Goal: Navigation & Orientation: Go to known website

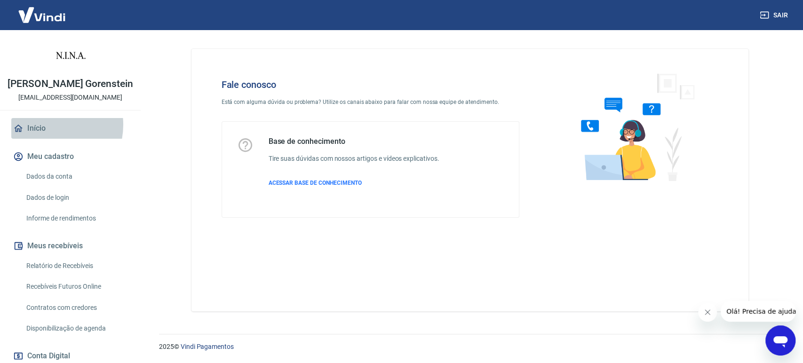
click at [45, 135] on link "Início" at bounding box center [70, 128] width 118 height 21
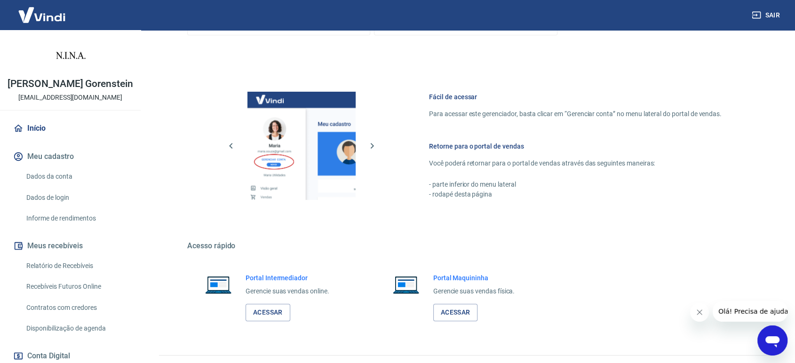
scroll to position [443, 0]
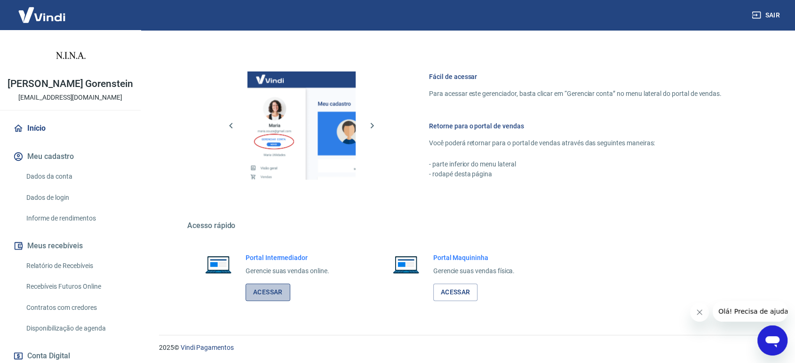
click at [275, 294] on link "Acessar" at bounding box center [268, 292] width 45 height 17
